Goal: Register for event/course

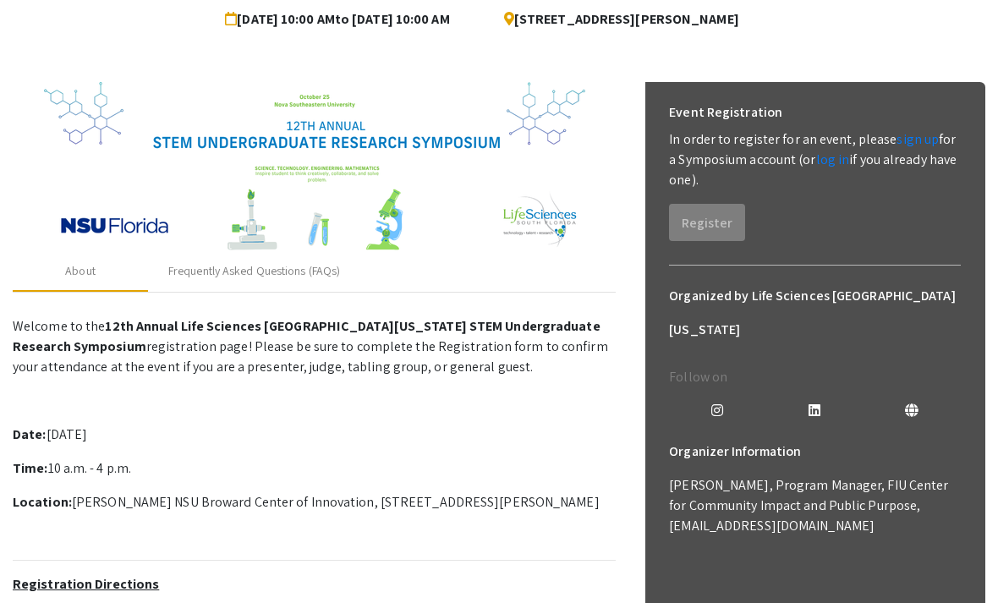
scroll to position [170, 0]
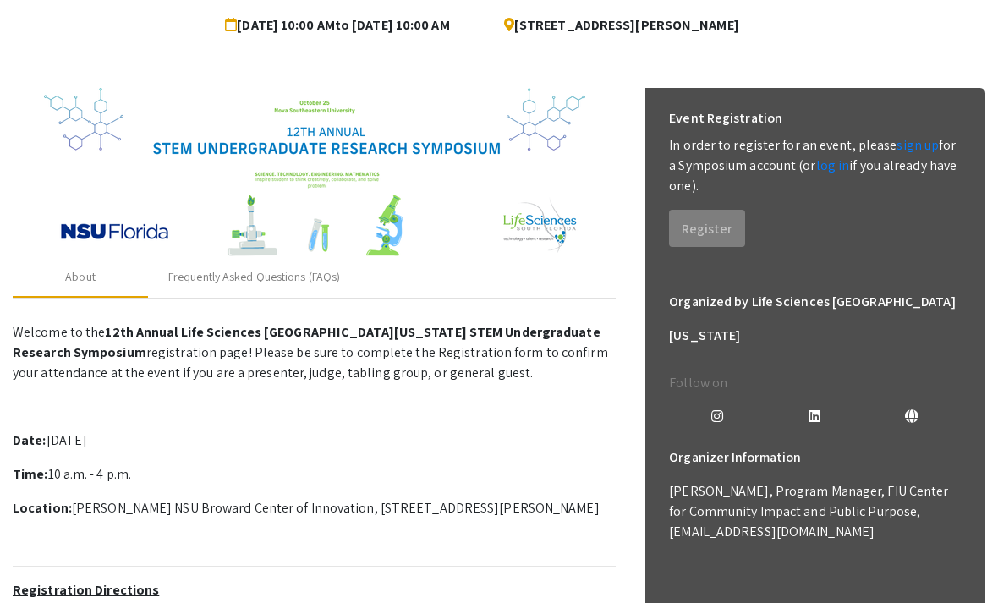
click at [911, 144] on link "sign up" at bounding box center [918, 146] width 42 height 18
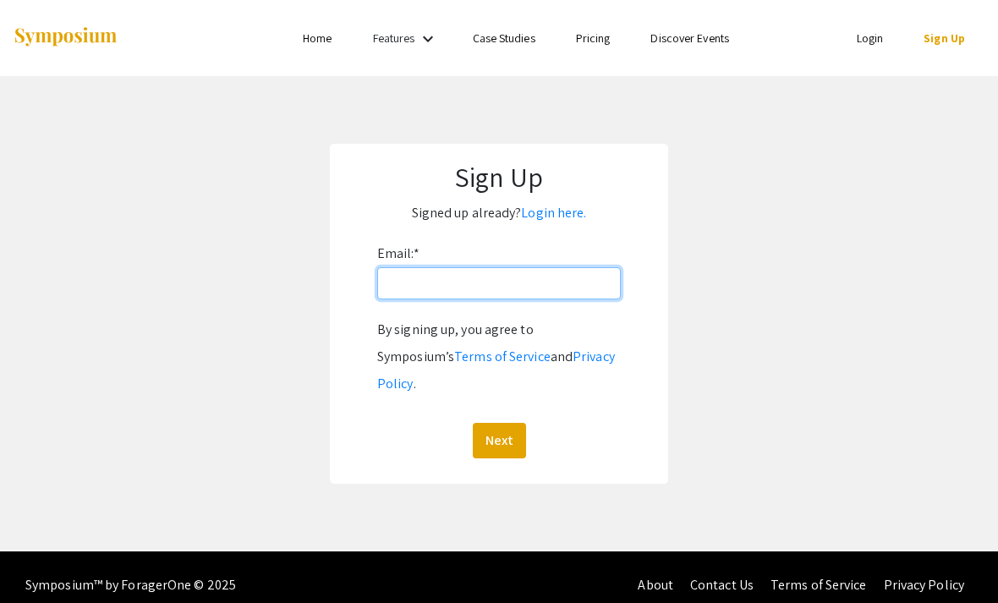
click at [590, 283] on input "Email: *" at bounding box center [499, 283] width 244 height 32
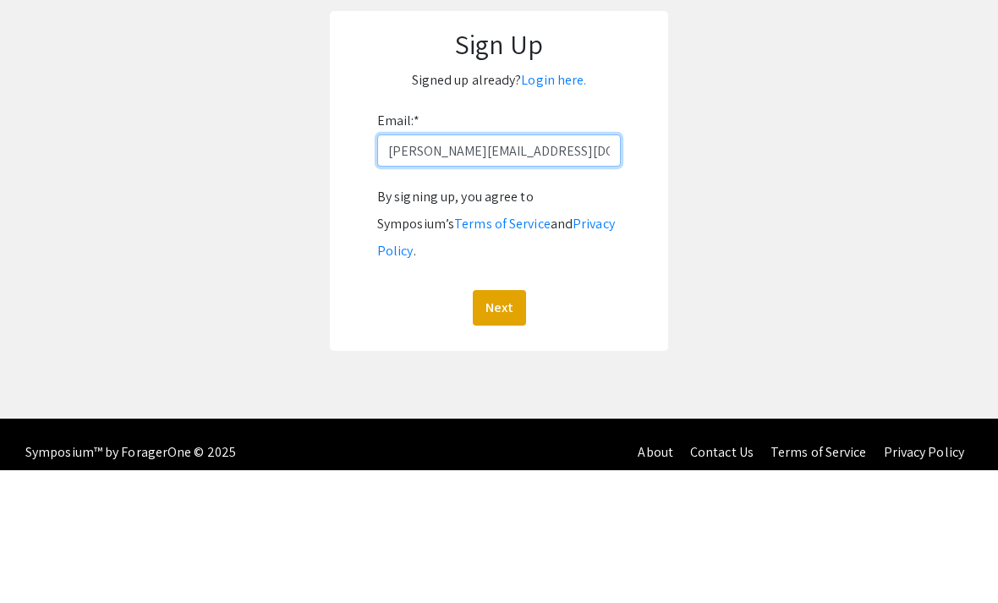
type input "[PERSON_NAME][EMAIL_ADDRESS][DOMAIN_NAME][PERSON_NAME]"
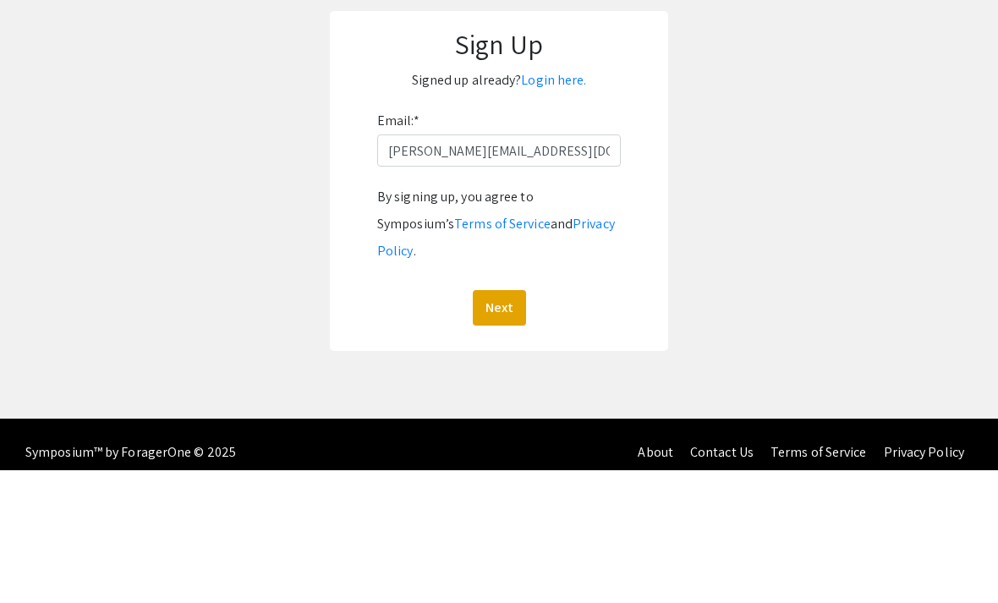
click at [508, 423] on button "Next" at bounding box center [499, 441] width 53 height 36
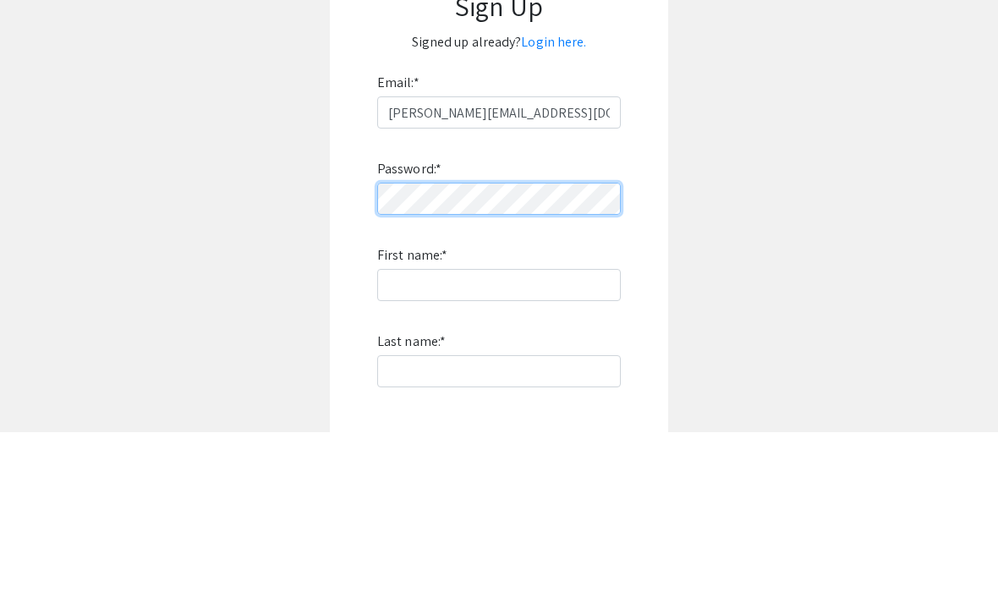
scroll to position [171, 0]
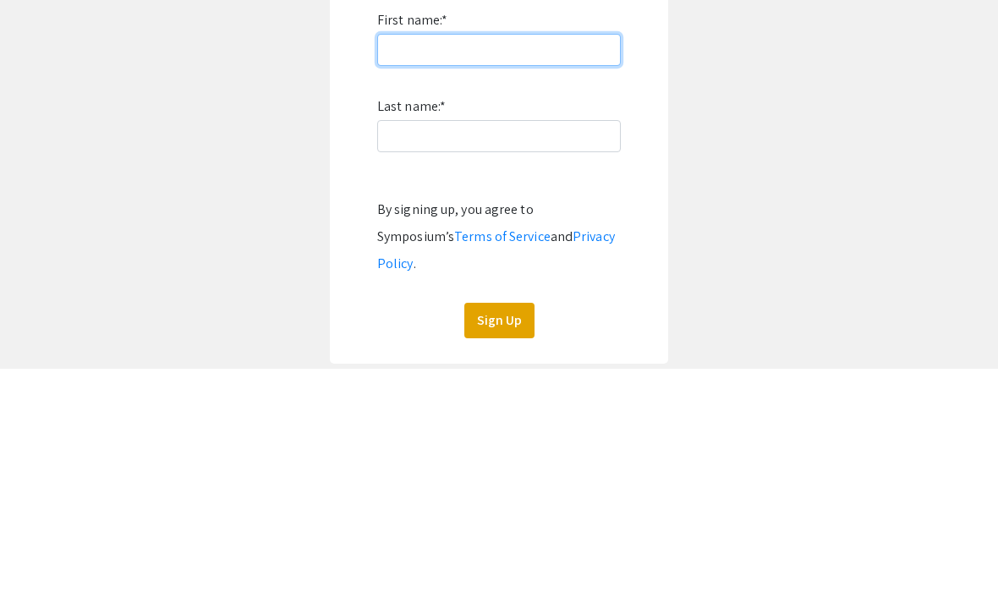
click at [543, 269] on input "First name: *" at bounding box center [499, 285] width 244 height 32
type input "[PERSON_NAME]"
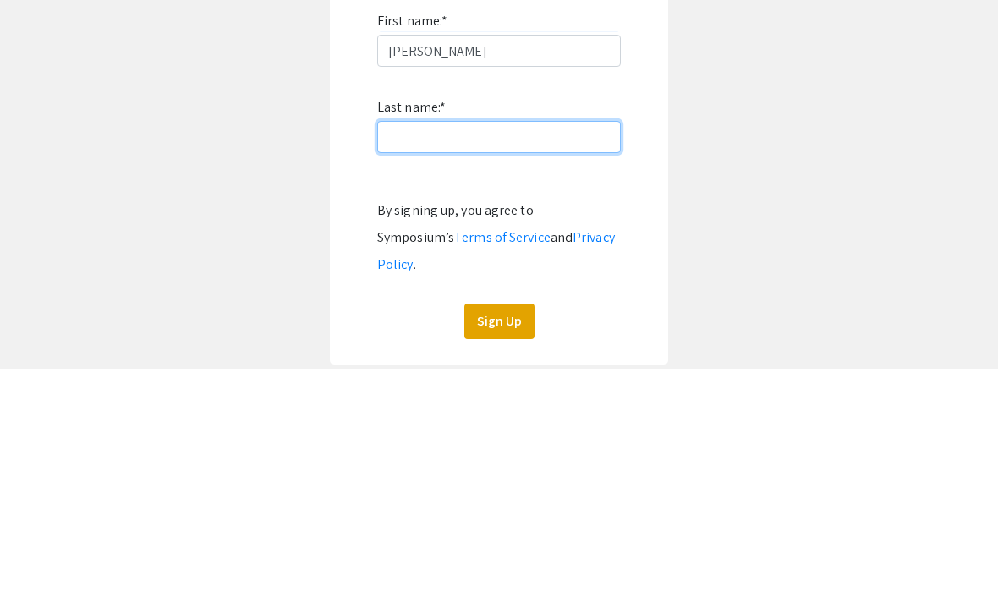
click at [516, 355] on input "Last name: *" at bounding box center [499, 371] width 244 height 32
type input "[PERSON_NAME]"
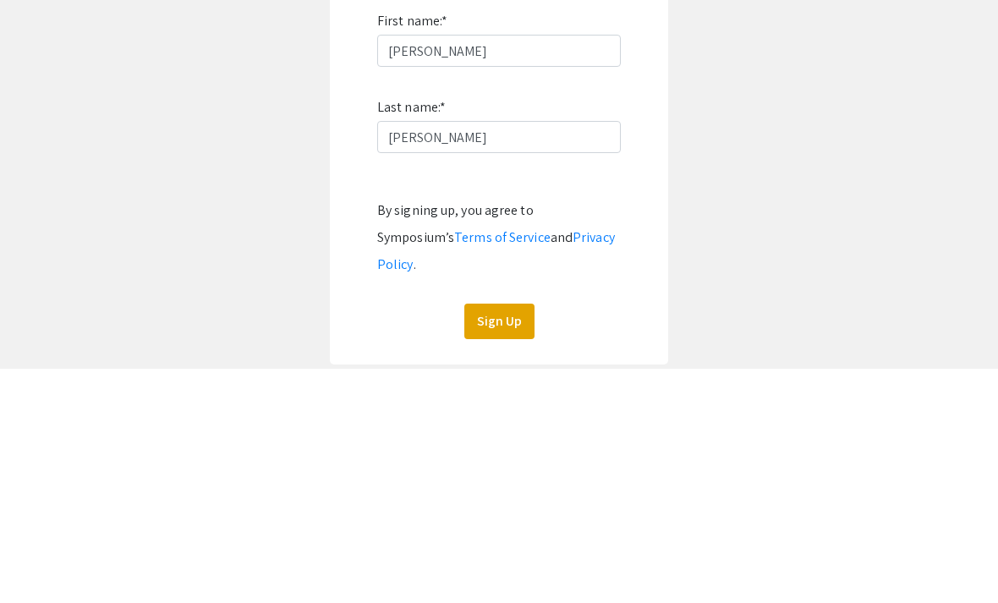
click at [515, 538] on button "Sign Up" at bounding box center [499, 556] width 70 height 36
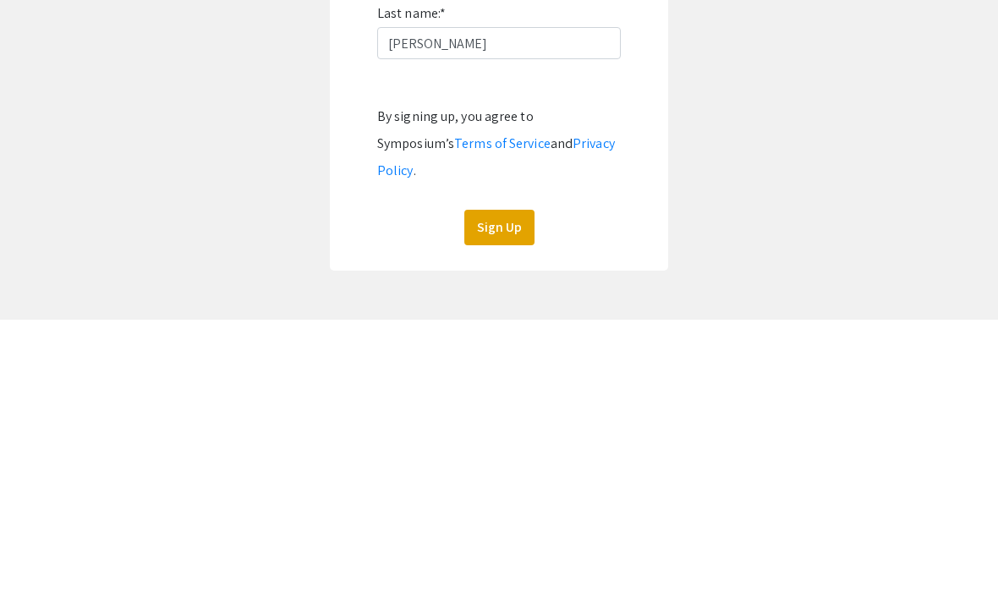
click at [507, 494] on button "Sign Up" at bounding box center [499, 512] width 70 height 36
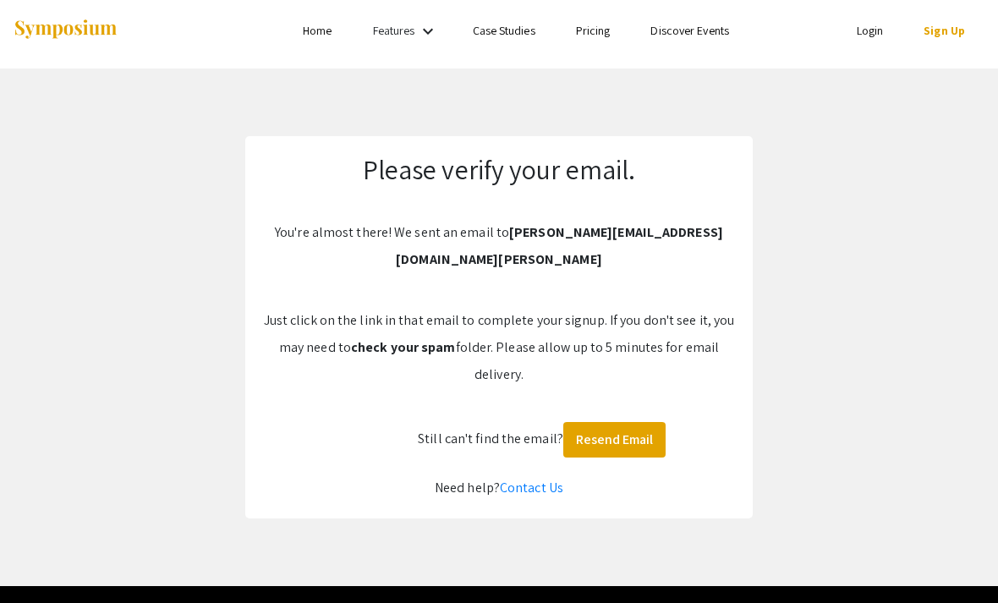
scroll to position [0, 0]
